Goal: Contribute content

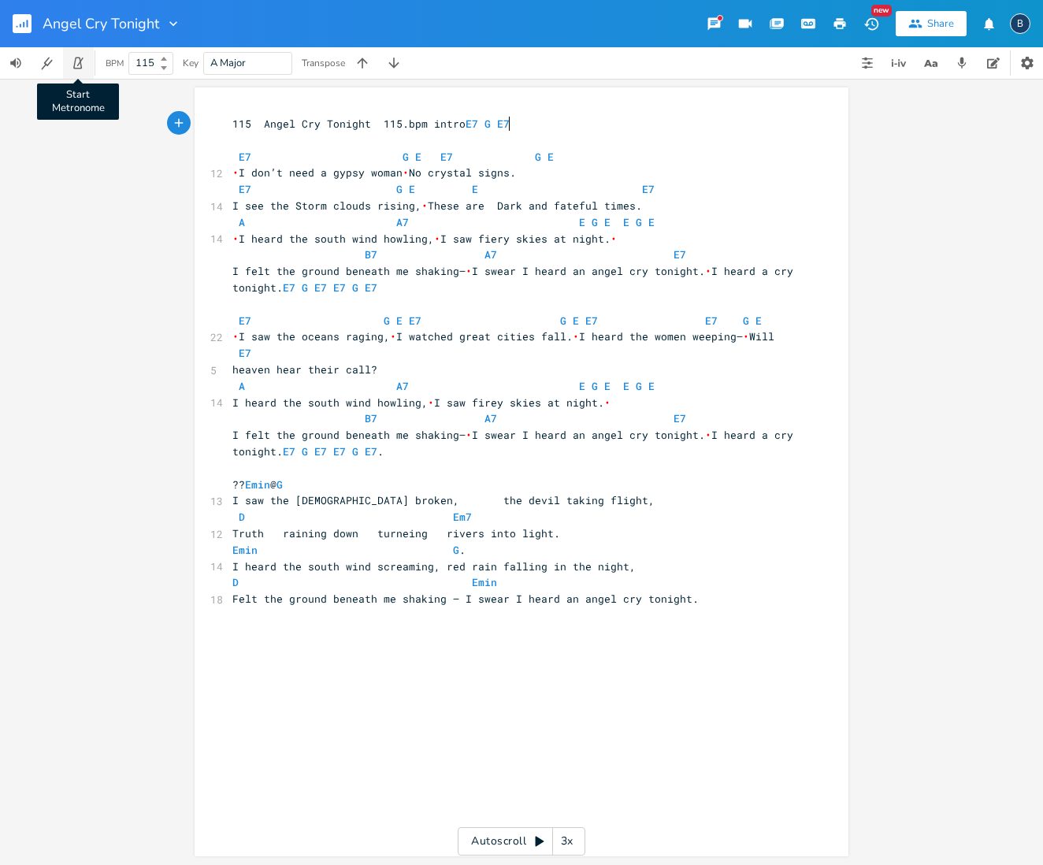
click at [78, 58] on icon "button" at bounding box center [77, 64] width 9 height 12
click at [81, 65] on icon "button" at bounding box center [77, 64] width 9 height 12
click at [82, 64] on icon "button" at bounding box center [78, 63] width 14 height 14
click at [74, 62] on icon "button" at bounding box center [78, 63] width 14 height 14
click at [12, 64] on icon "button" at bounding box center [15, 63] width 11 height 10
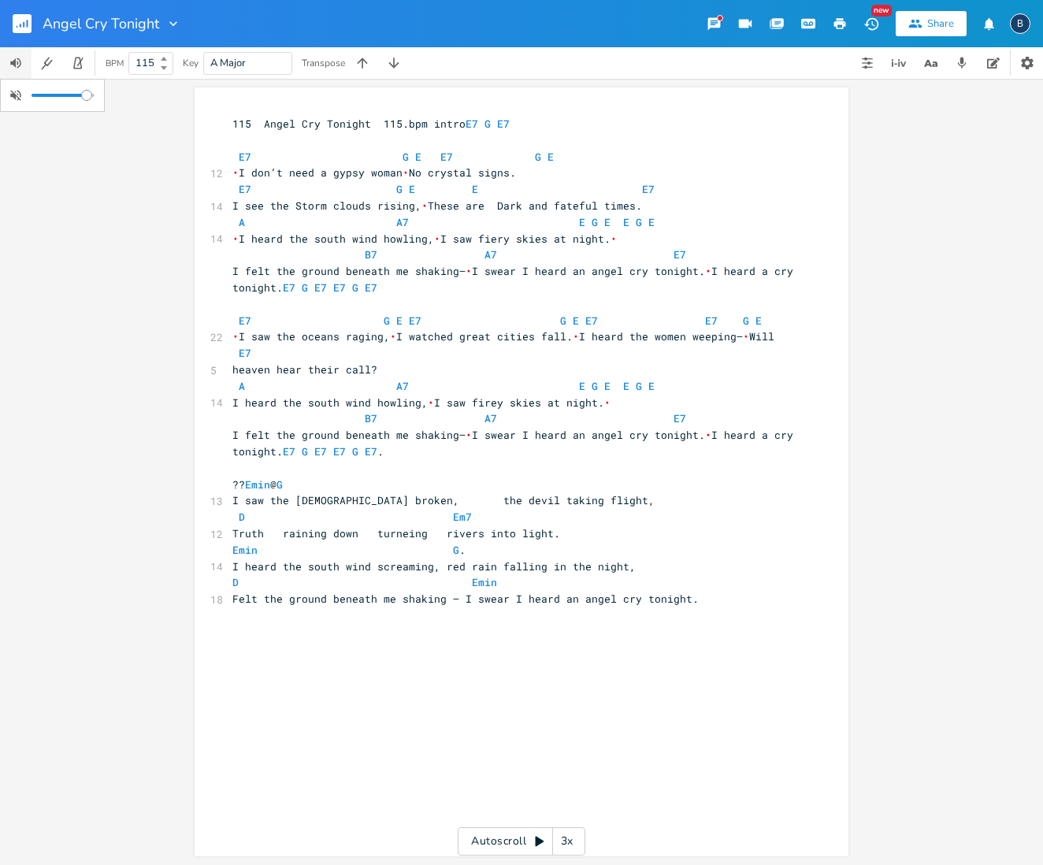
click at [87, 95] on div at bounding box center [63, 95] width 63 height 11
click at [141, 108] on div "xxxxxxxxxx 115 Angel Cry Tonight 115.bpm intro E7 G E7 E7 G E E7 G E 12 • I don…" at bounding box center [521, 472] width 1043 height 786
click at [80, 64] on icon "button" at bounding box center [78, 63] width 14 height 14
click at [79, 65] on icon "button" at bounding box center [80, 62] width 6 height 9
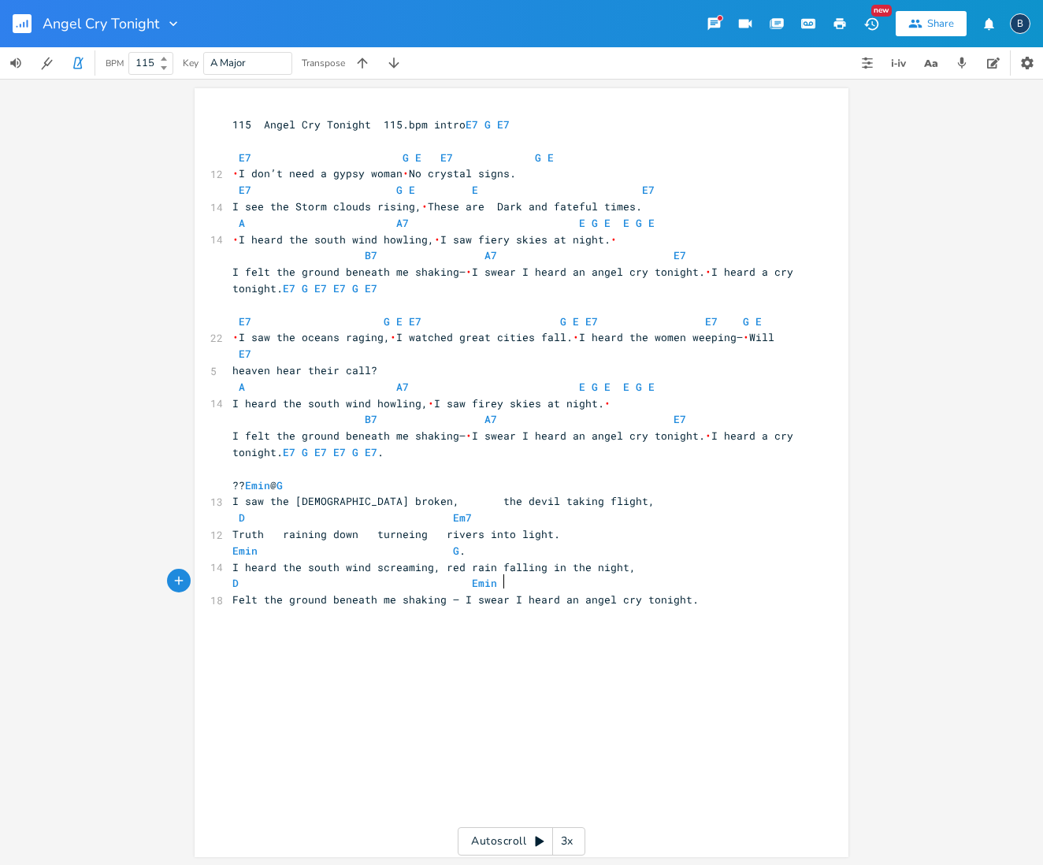
click at [496, 593] on span "Felt the ground beneath me shaking — I swear I heard an angel cry tonight." at bounding box center [465, 600] width 466 height 14
click at [456, 576] on span "D Emin" at bounding box center [446, 583] width 429 height 14
click at [512, 429] on span "I felt the ground beneath me shaking— • I swear I heard an angel cry tonight. •…" at bounding box center [515, 444] width 567 height 31
click at [511, 265] on span "I felt the ground beneath me shaking— • I swear I heard an angel cry tonight. •…" at bounding box center [515, 280] width 567 height 31
